Goal: Transaction & Acquisition: Download file/media

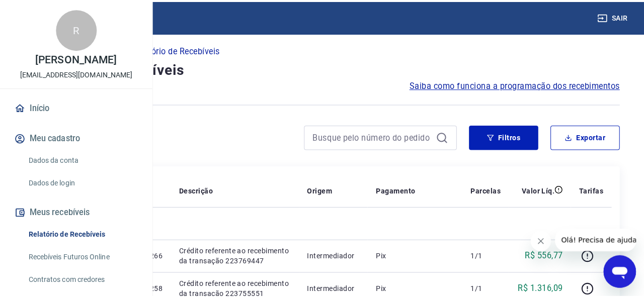
scroll to position [50, 0]
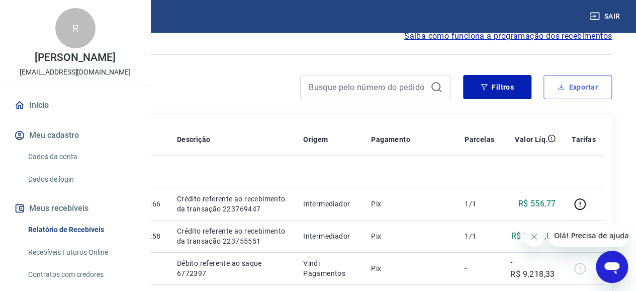
click at [575, 87] on button "Exportar" at bounding box center [578, 87] width 68 height 24
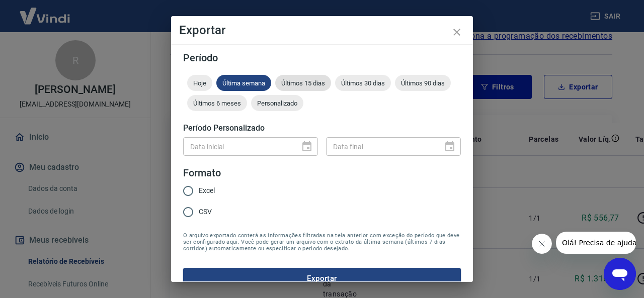
click at [293, 80] on span "Últimos 15 dias" at bounding box center [303, 83] width 56 height 8
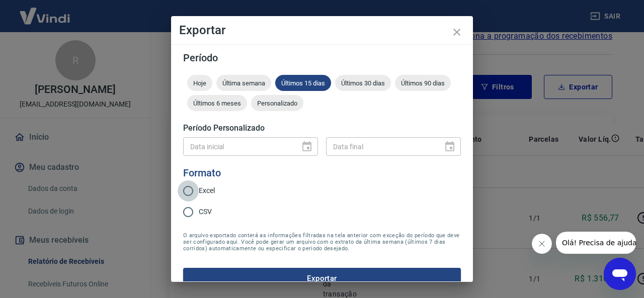
click at [198, 194] on input "Excel" at bounding box center [188, 191] width 21 height 21
radio input "true"
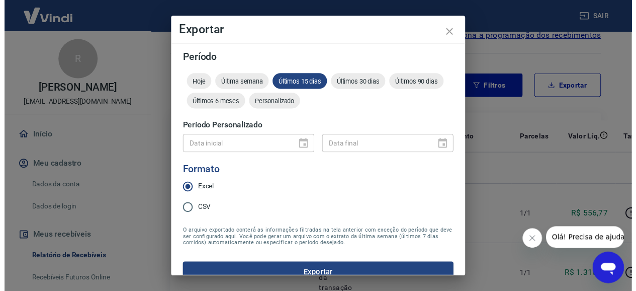
scroll to position [15, 0]
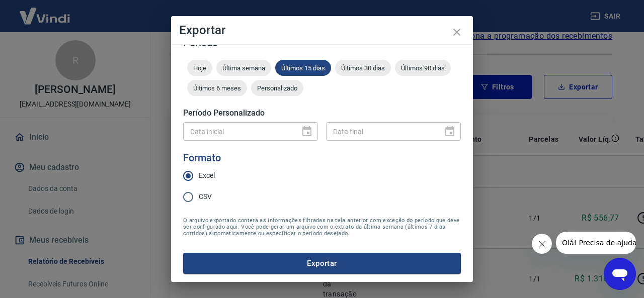
click at [329, 259] on button "Exportar" at bounding box center [322, 263] width 278 height 21
